Goal: Information Seeking & Learning: Learn about a topic

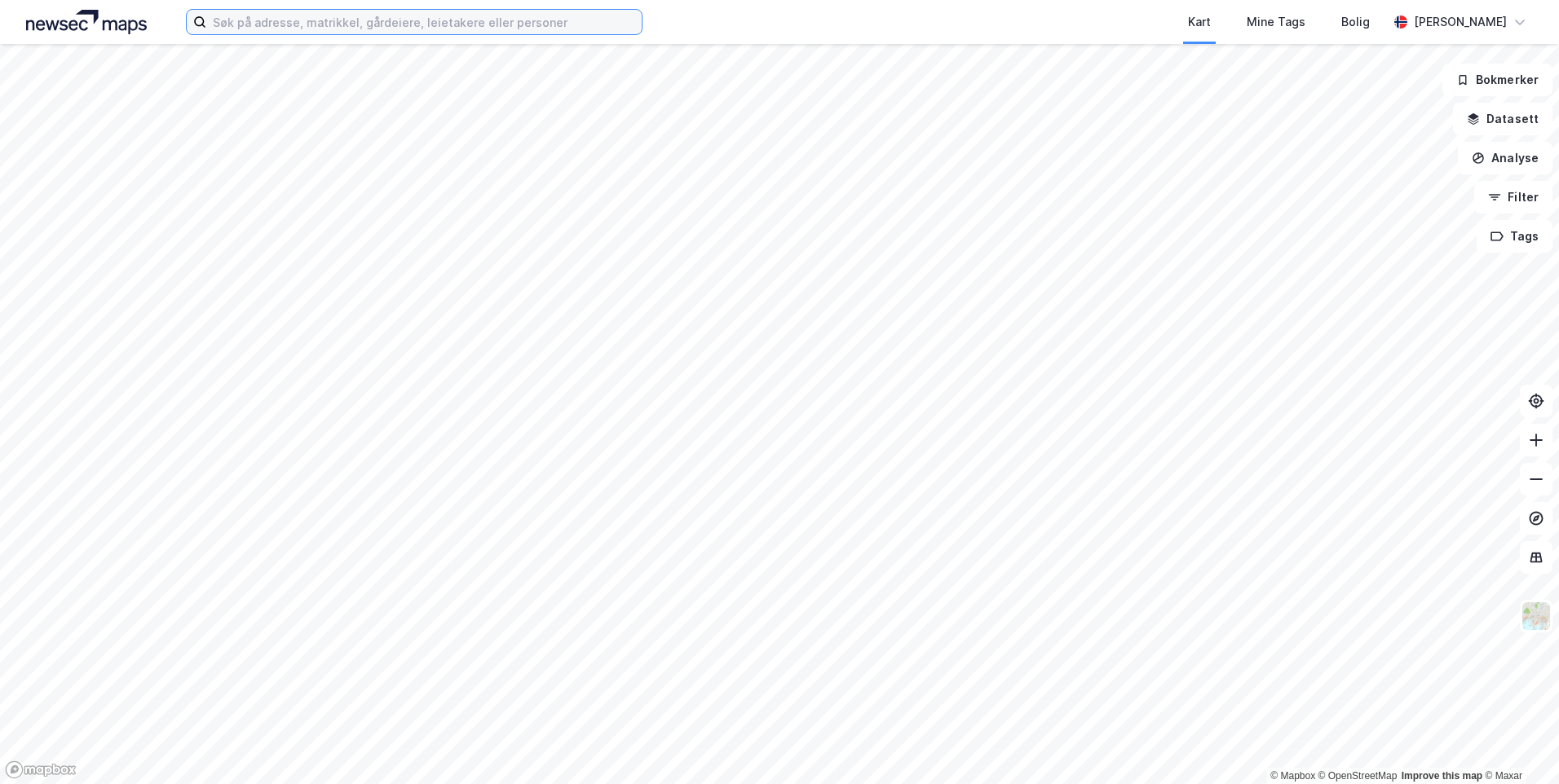
click at [225, 25] on input at bounding box center [424, 21] width 436 height 24
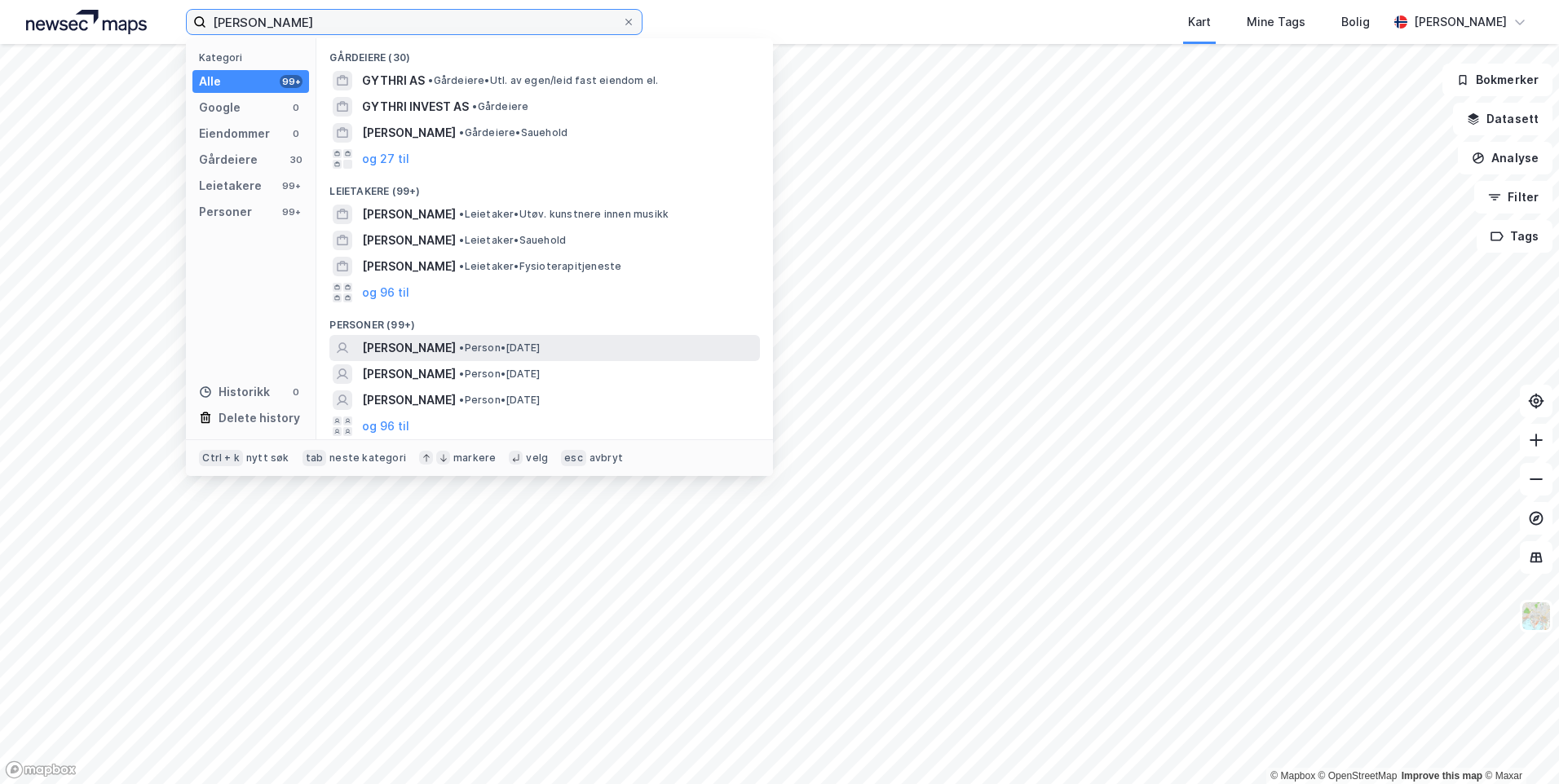
type input "[PERSON_NAME]"
click at [415, 348] on span "[PERSON_NAME]" at bounding box center [409, 347] width 94 height 19
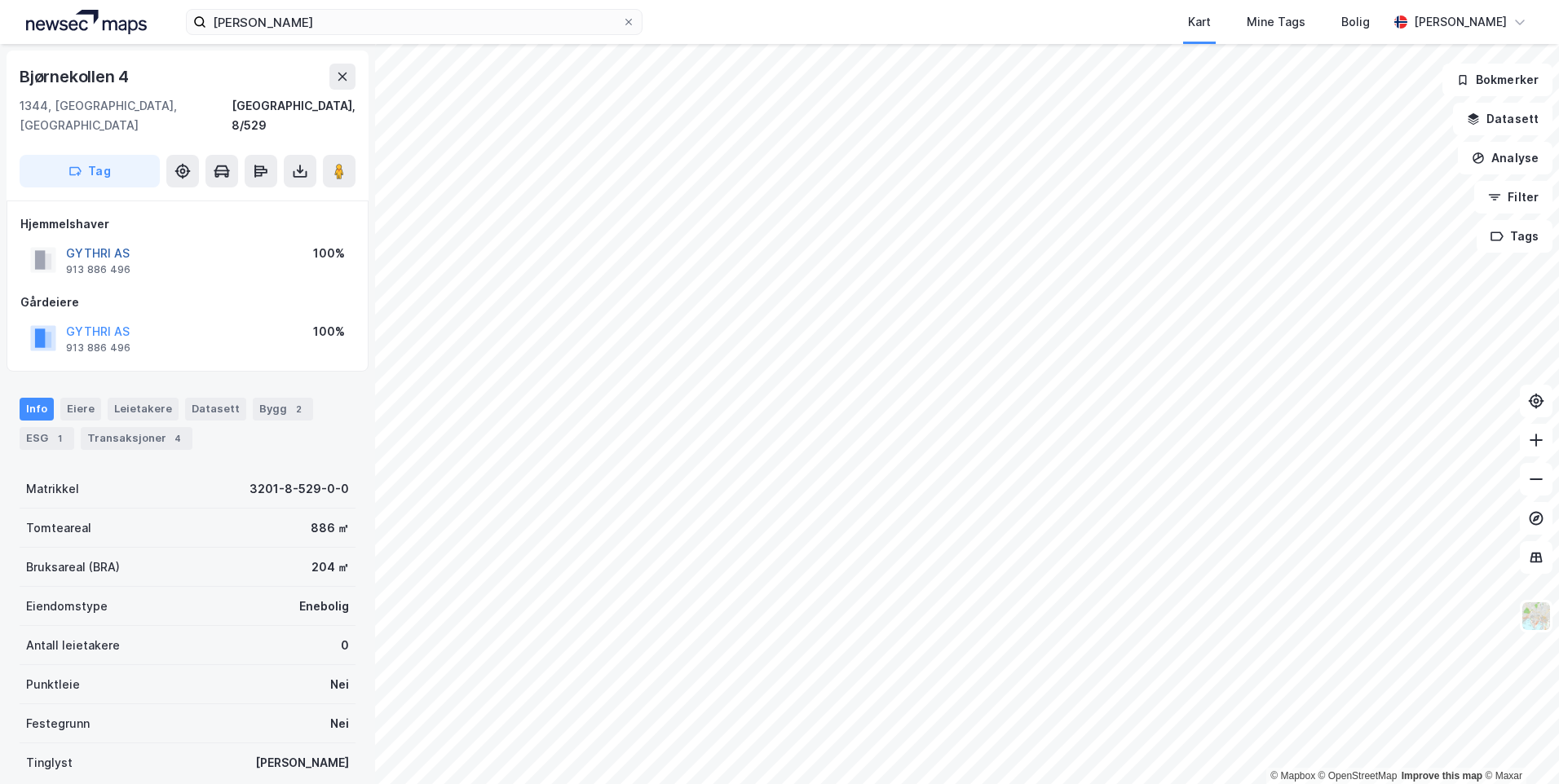
click at [0, 0] on button "GYTHRI AS" at bounding box center [0, 0] width 0 height 0
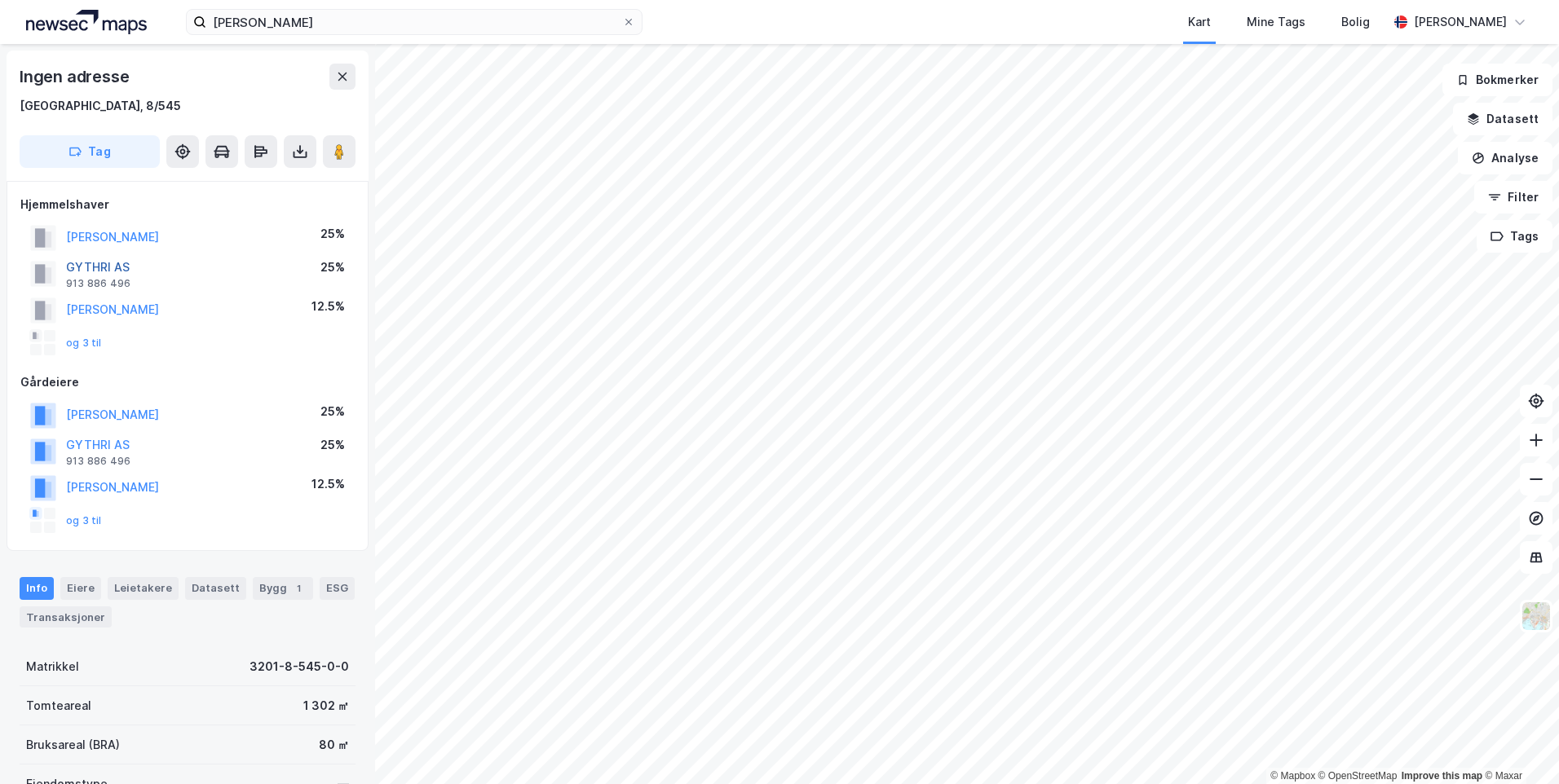
click at [0, 0] on button "GYTHRI AS" at bounding box center [0, 0] width 0 height 0
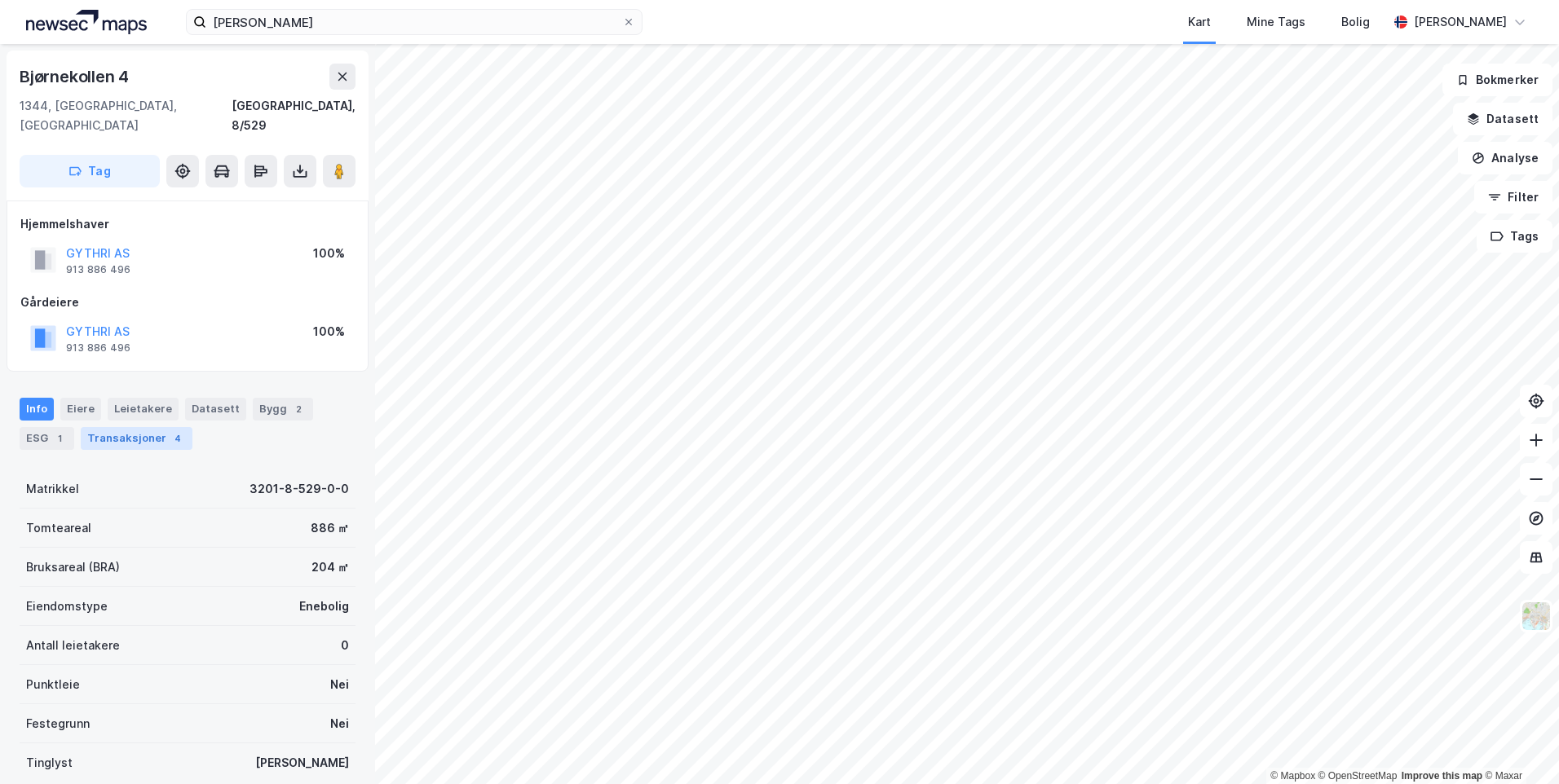
click at [134, 427] on div "Transaksjoner 4" at bounding box center [136, 438] width 111 height 23
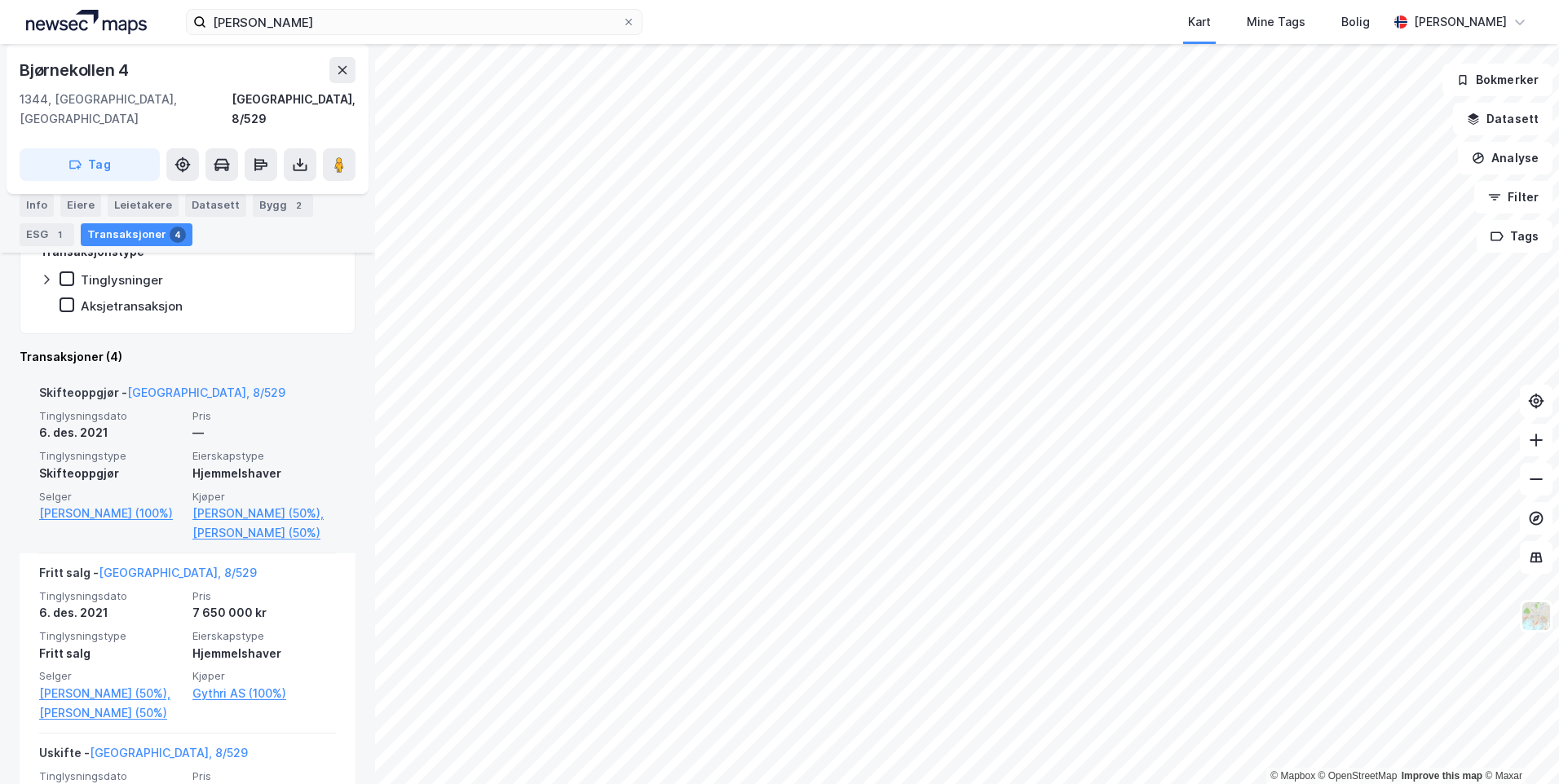
scroll to position [407, 0]
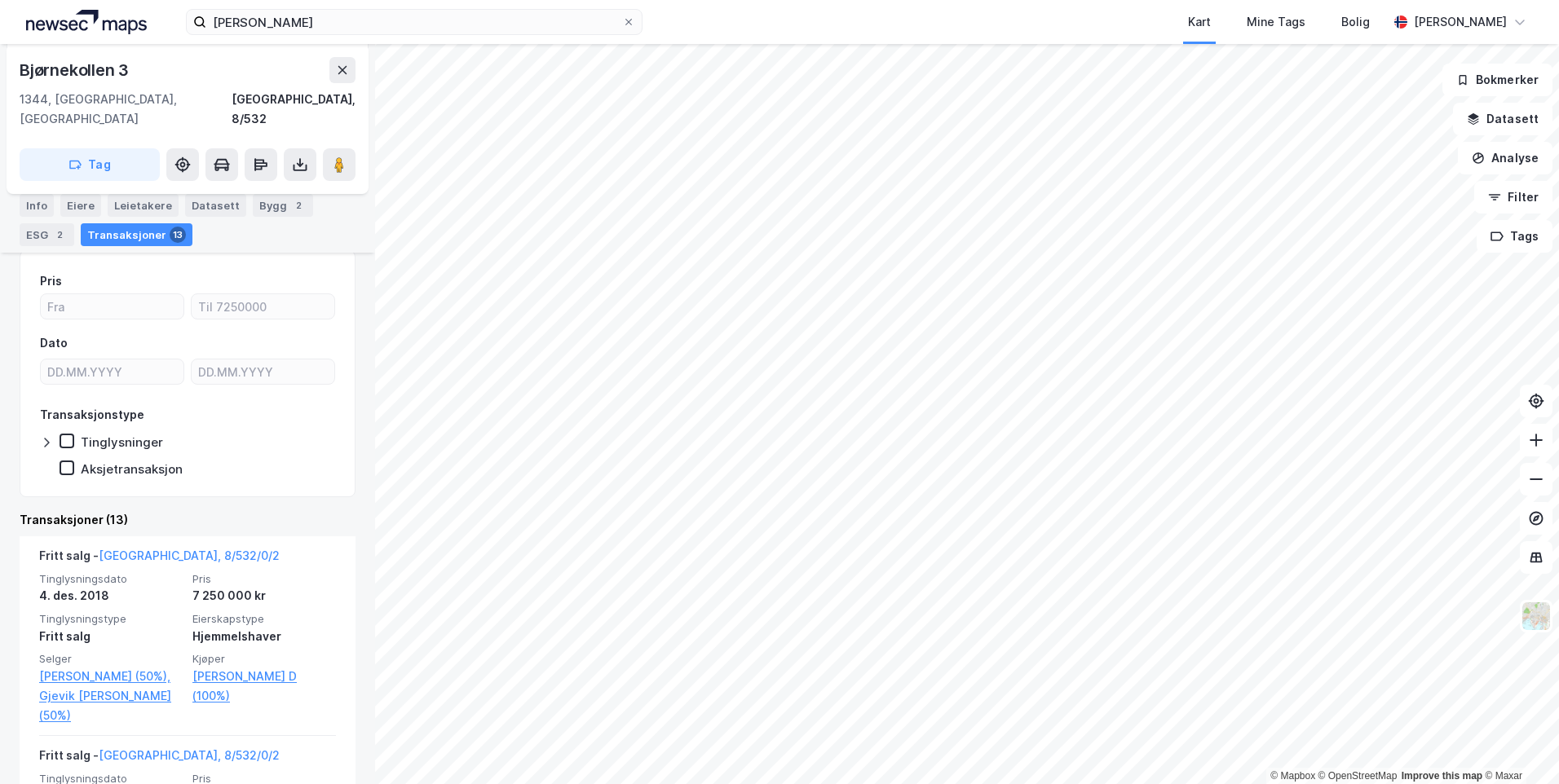
scroll to position [245, 0]
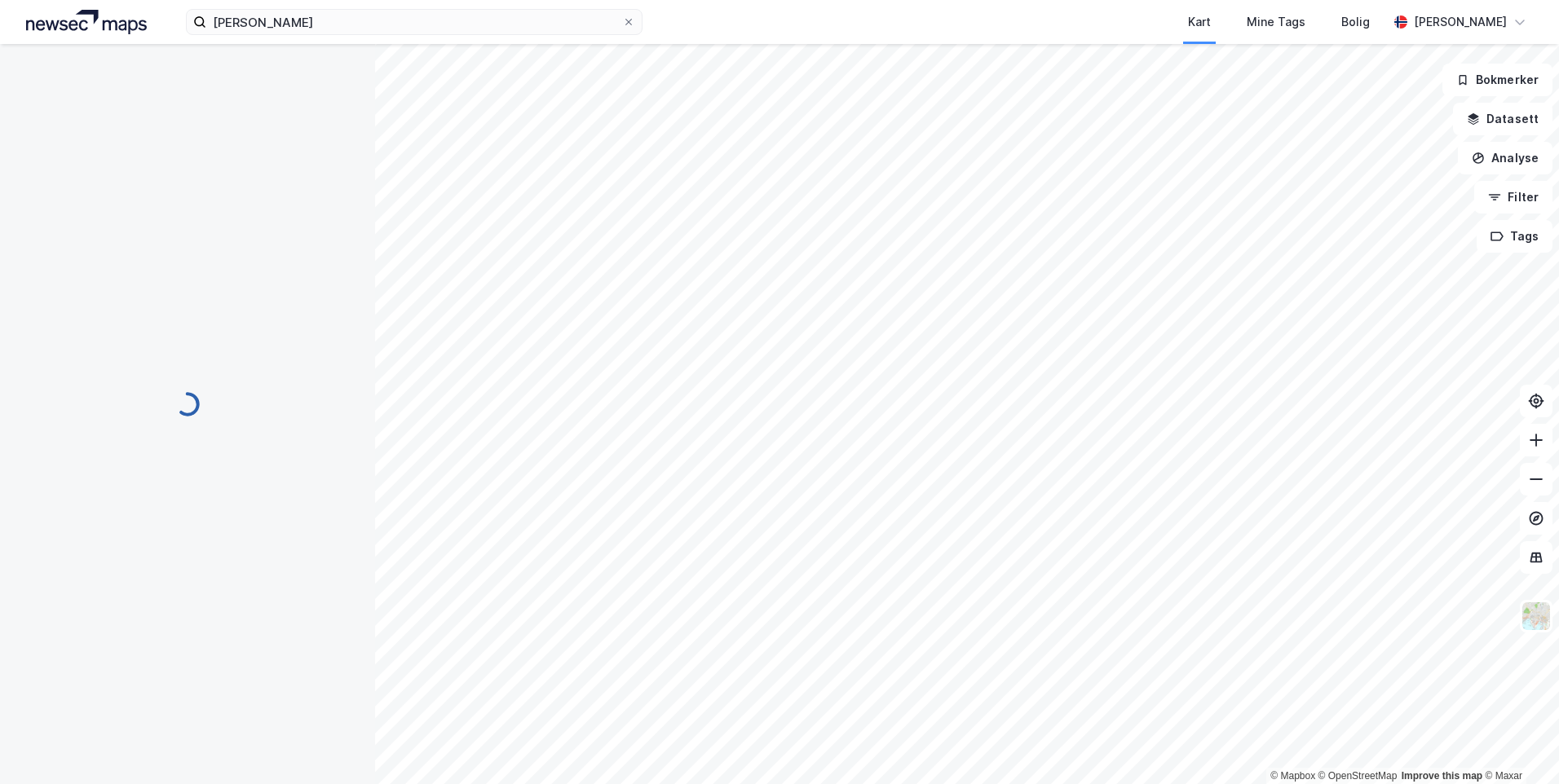
scroll to position [241, 0]
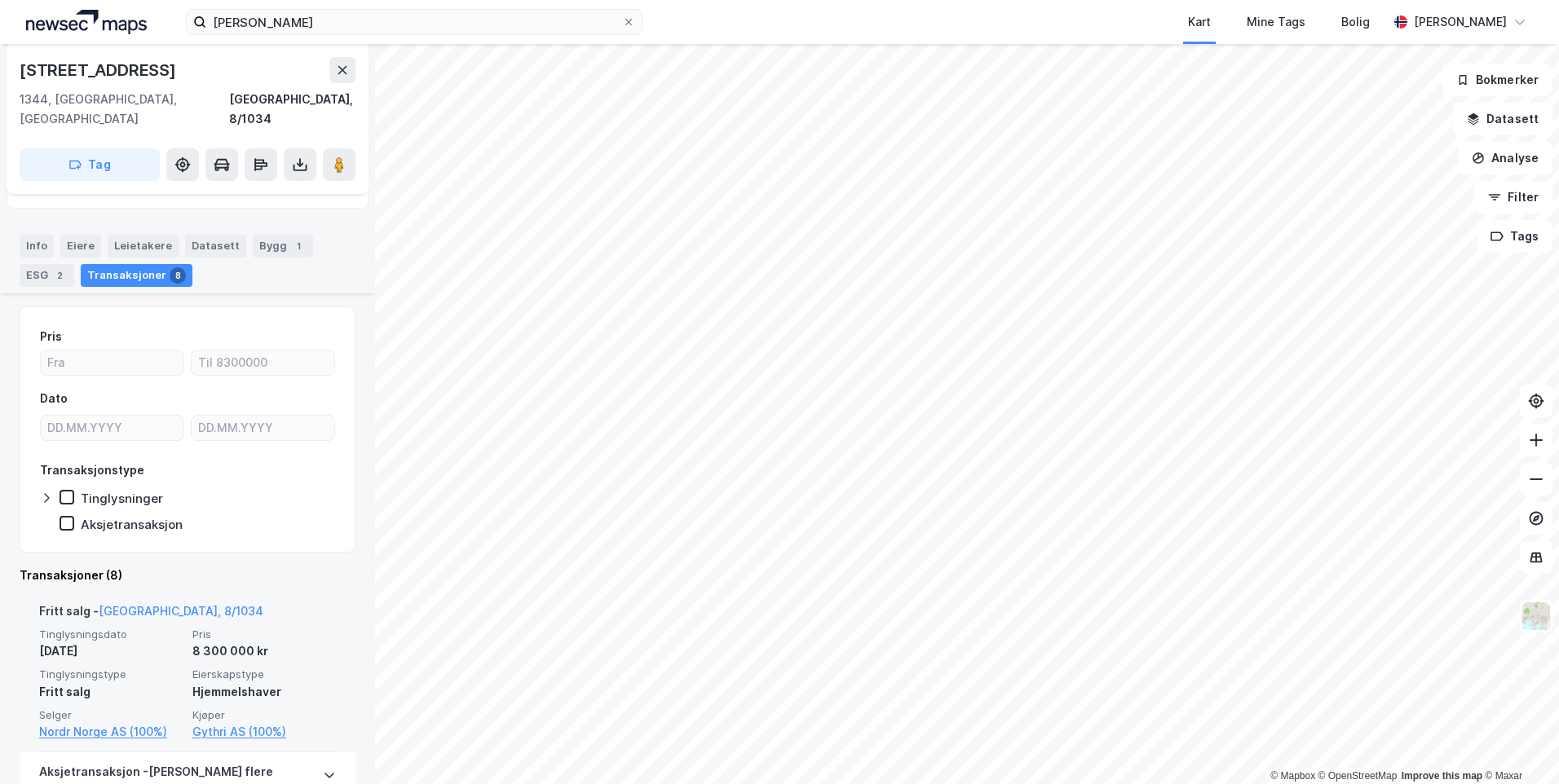
scroll to position [245, 0]
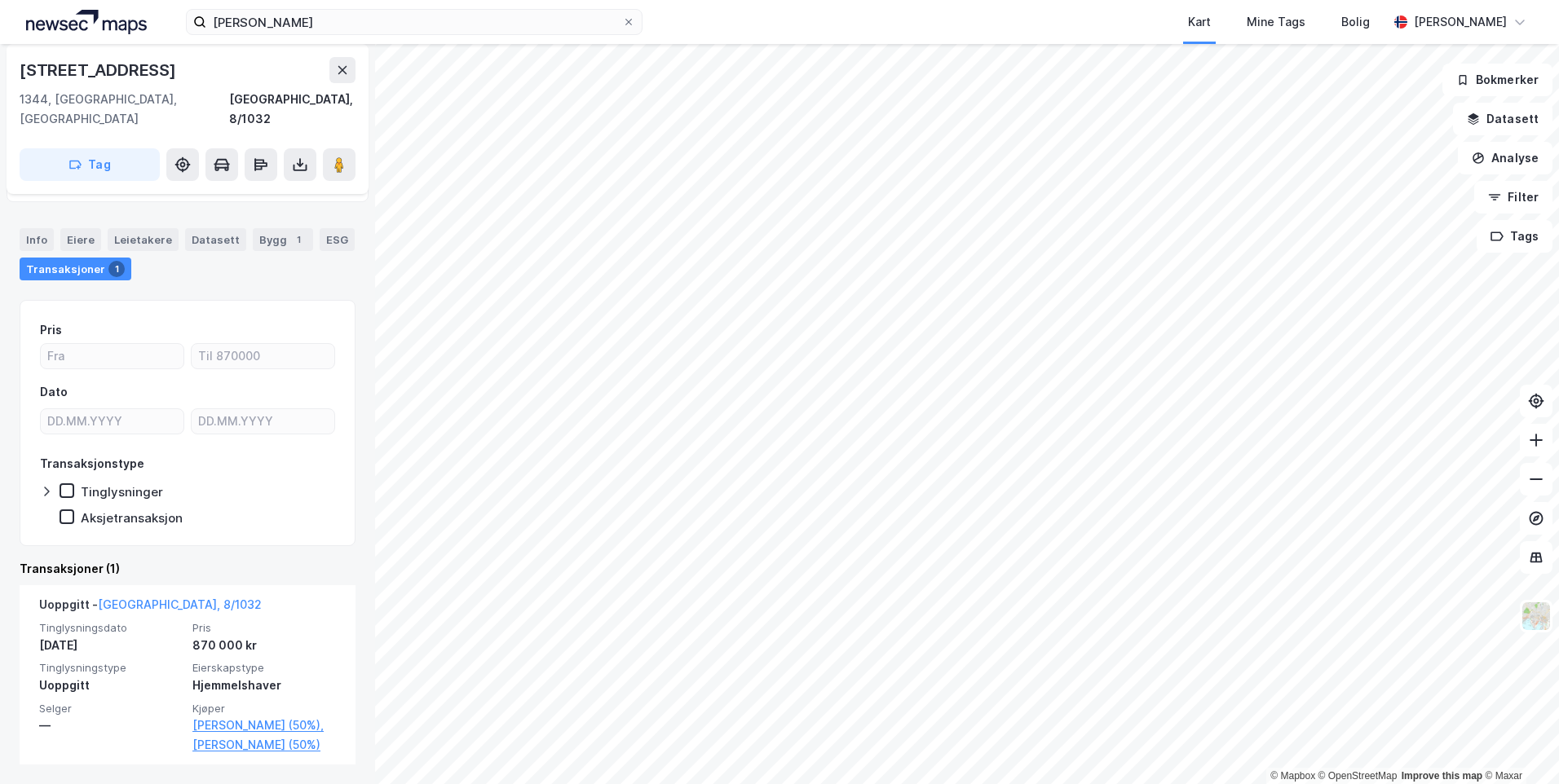
scroll to position [38, 0]
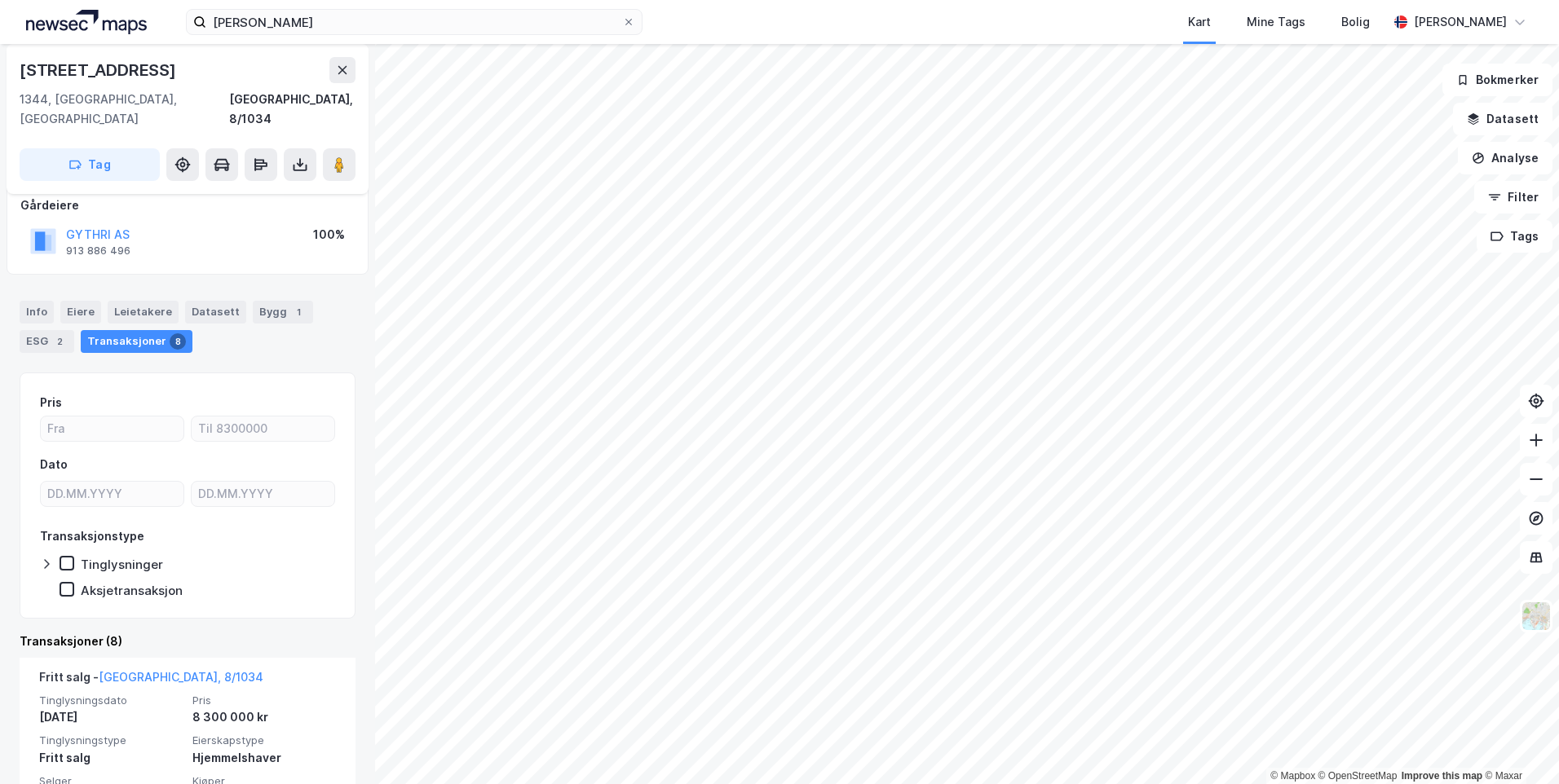
scroll to position [163, 0]
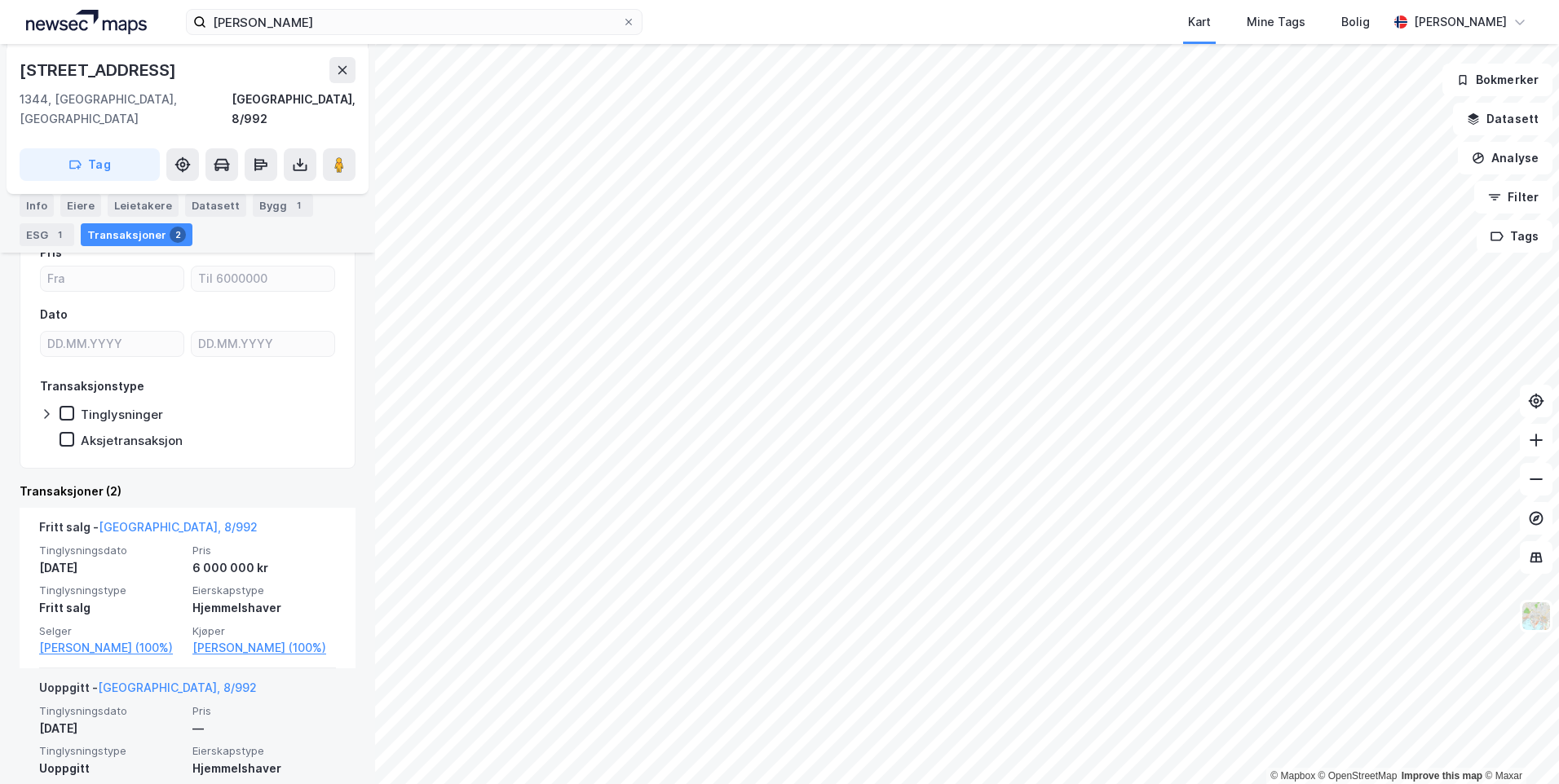
scroll to position [207, 0]
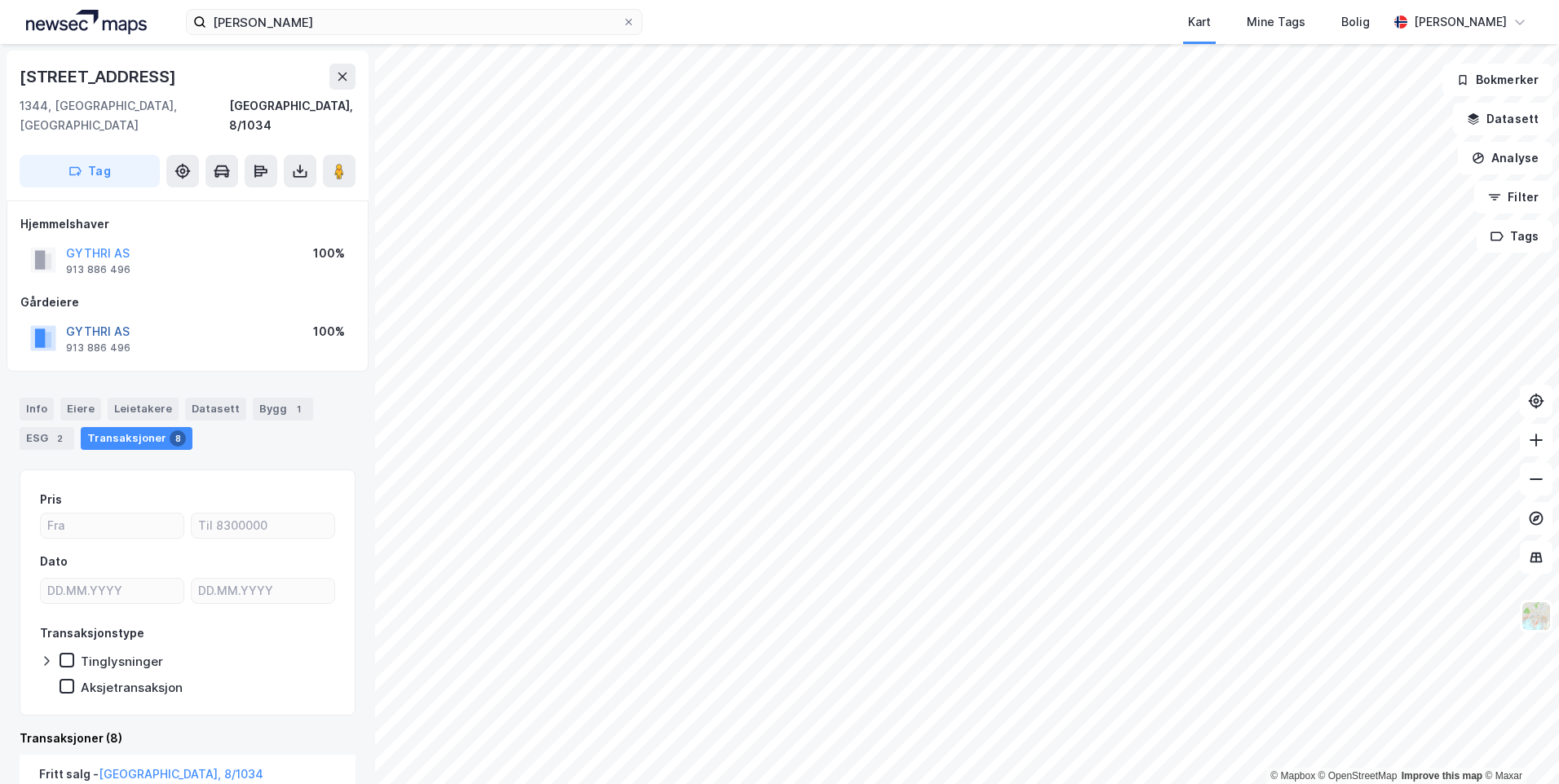
click at [0, 0] on button "GYTHRI AS" at bounding box center [0, 0] width 0 height 0
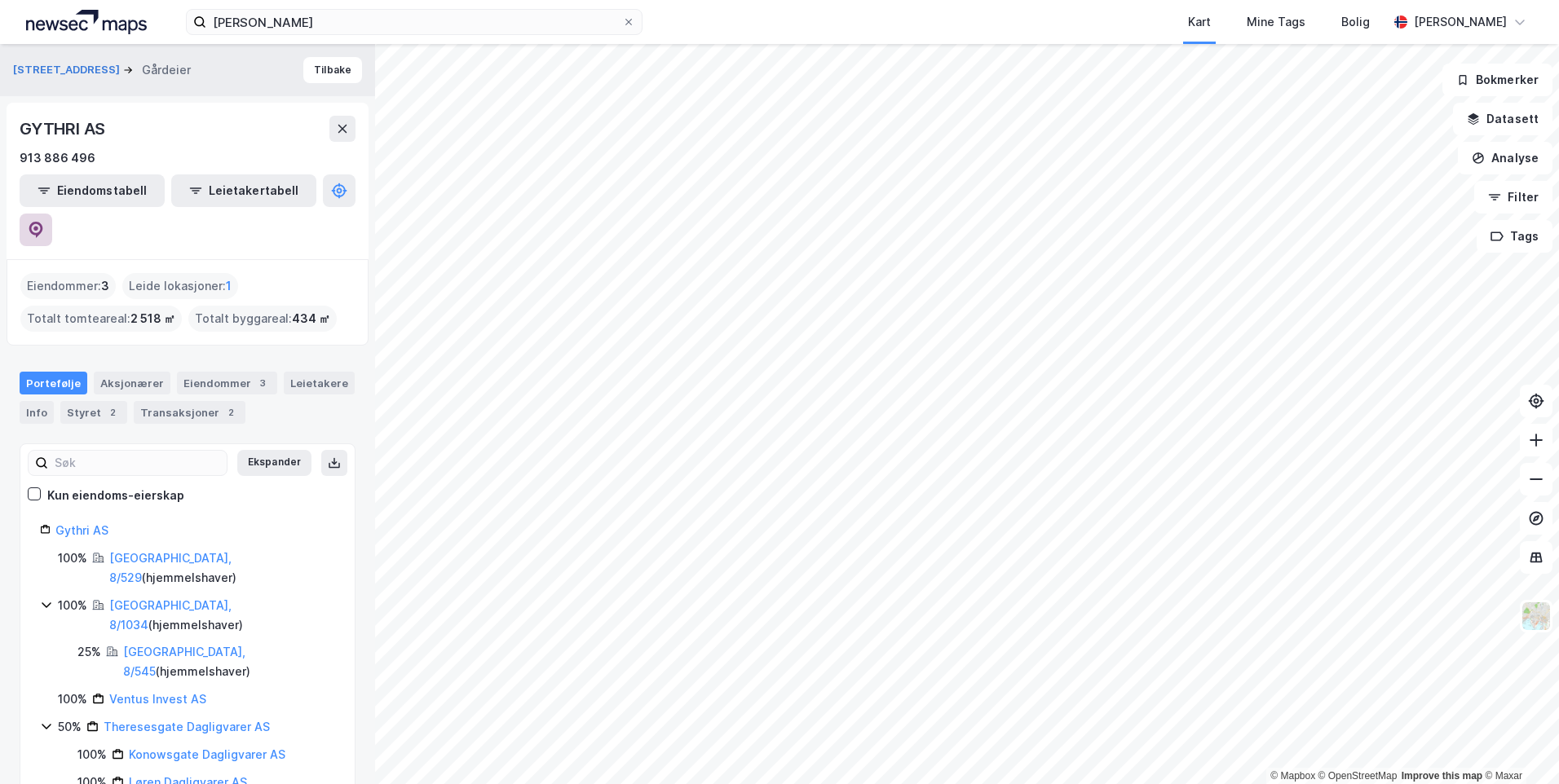
click at [52, 214] on button at bounding box center [36, 230] width 33 height 33
click at [189, 719] on link "Theresesgate Dagligvarer AS" at bounding box center [187, 726] width 167 height 14
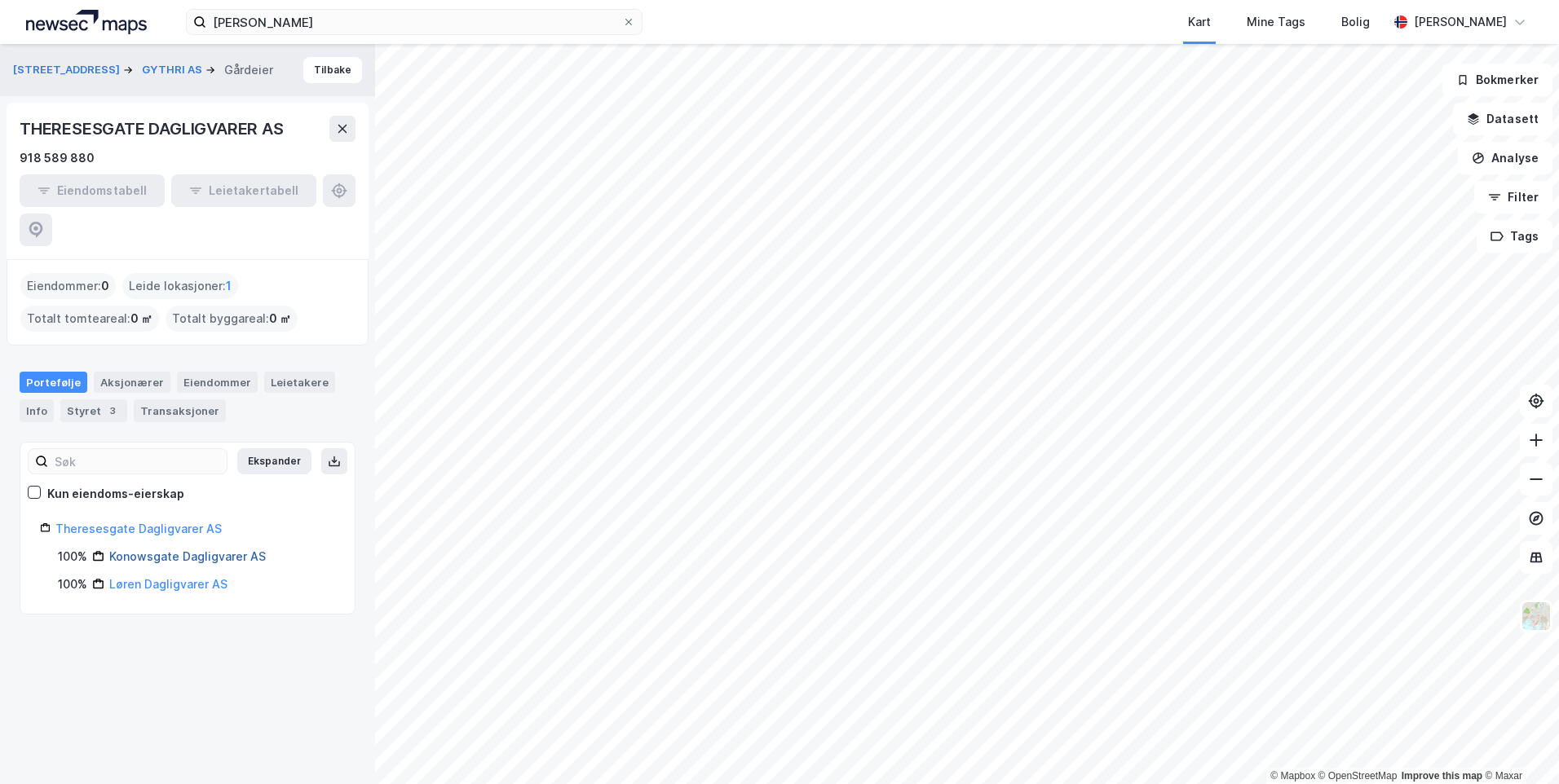
click at [152, 549] on link "Konowsgate Dagligvarer AS" at bounding box center [188, 556] width 157 height 14
click at [173, 577] on link "Løren Dagligvarer AS" at bounding box center [168, 584] width 118 height 14
click at [199, 273] on div "Leide lokasjoner : 1" at bounding box center [180, 286] width 116 height 26
click at [189, 273] on div "Leide lokasjoner : 1" at bounding box center [180, 286] width 116 height 26
click at [34, 400] on div "Info" at bounding box center [36, 411] width 34 height 23
